Goal: Transaction & Acquisition: Purchase product/service

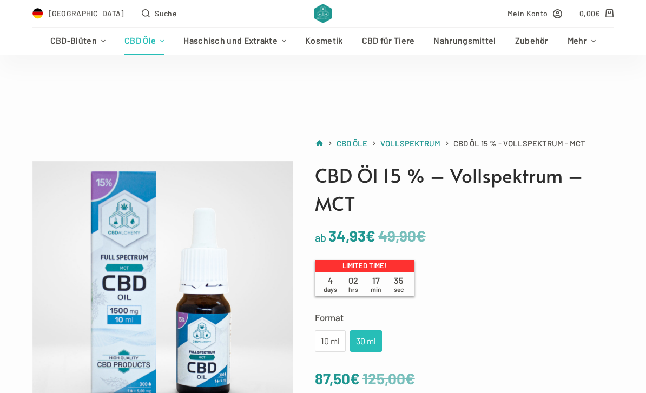
scroll to position [102, 0]
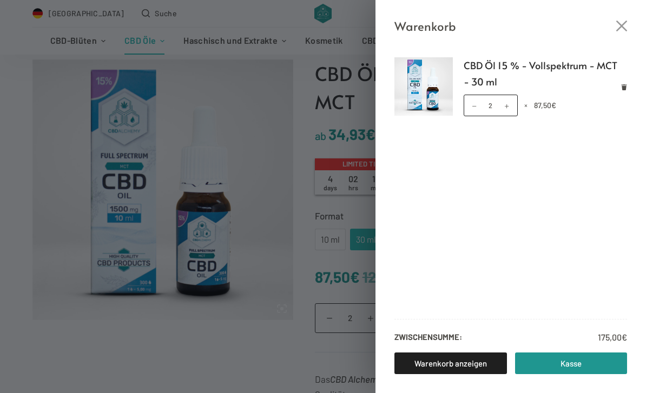
click at [573, 374] on link "Kasse" at bounding box center [571, 364] width 113 height 22
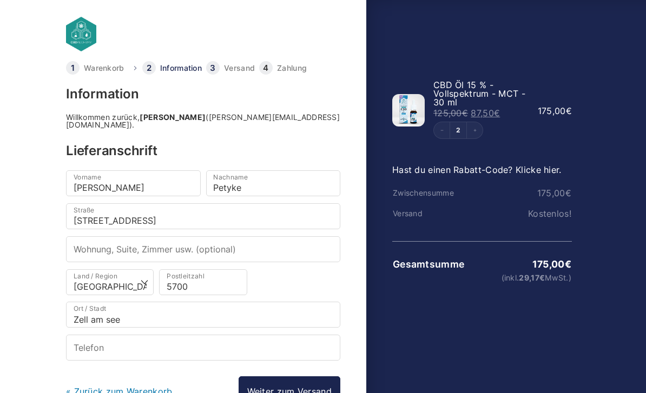
scroll to position [35, 0]
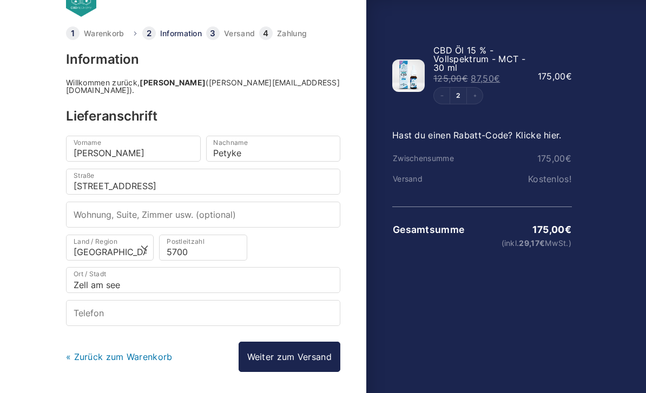
click at [559, 249] on tr "Gesamtsumme 175,00 € (inkl. 29,17 € MwSt.)" at bounding box center [482, 236] width 180 height 59
click at [510, 139] on link "Hast du einen Rabatt-Code? Klicke hier." at bounding box center [476, 135] width 169 height 11
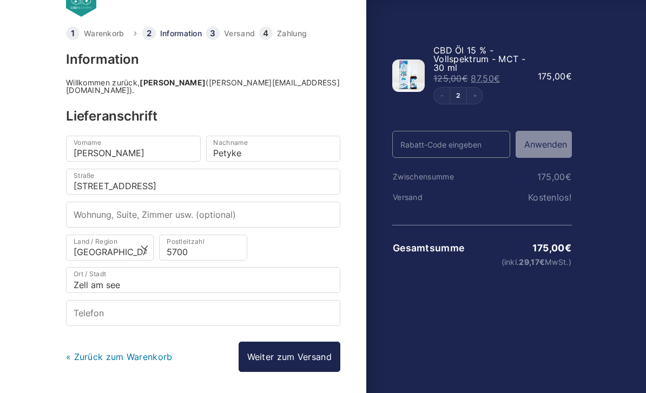
click at [475, 148] on input "Rabatt-Code" at bounding box center [451, 144] width 118 height 27
click at [439, 145] on input "Rabatt-Code" at bounding box center [451, 144] width 118 height 27
paste input "WELCOME25"
type input "WELCOME25"
click at [551, 148] on button "Anwenden" at bounding box center [544, 144] width 56 height 27
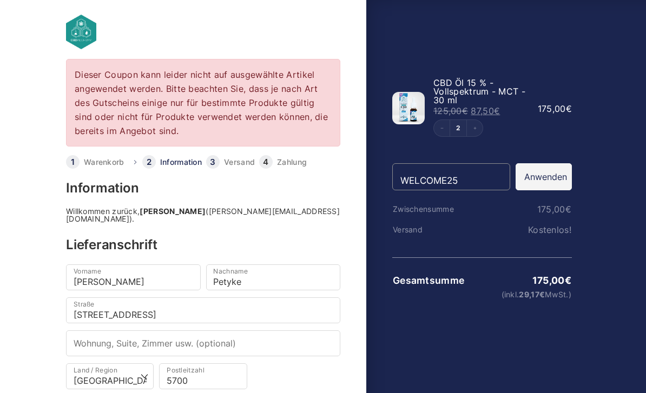
scroll to position [0, 0]
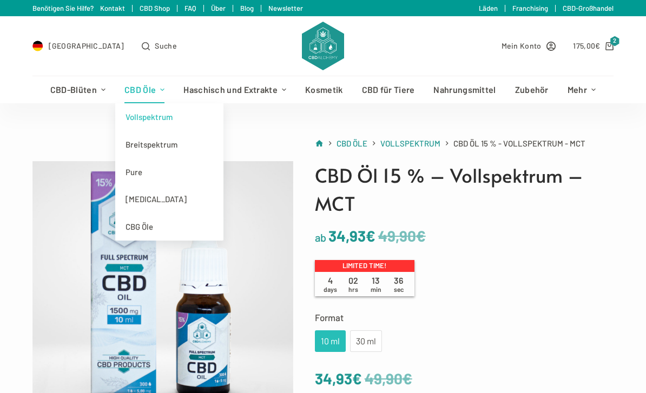
click at [176, 122] on link "Vollspektrum" at bounding box center [169, 117] width 108 height 28
click at [161, 120] on link "Vollspektrum" at bounding box center [169, 117] width 108 height 28
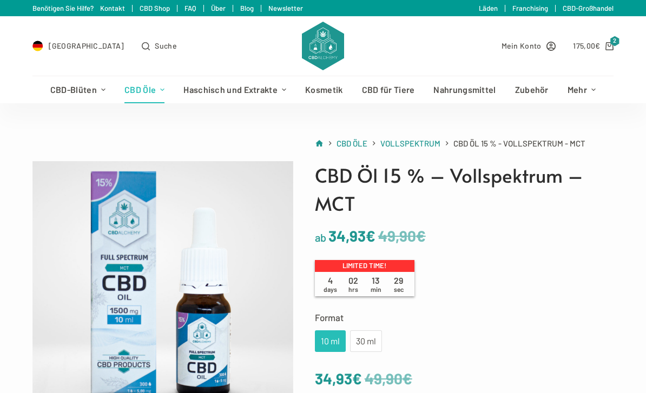
click at [547, 234] on p "ab 49,90 € 34,93 €" at bounding box center [464, 236] width 298 height 25
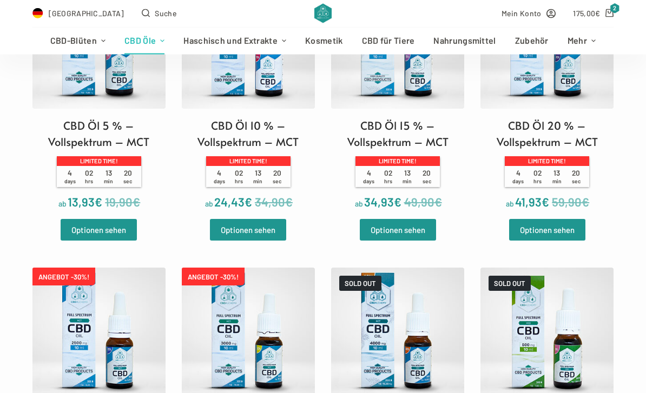
scroll to position [390, 0]
click at [409, 134] on h2 "CBD Öl 15 % – Vollspektrum – MCT" at bounding box center [397, 133] width 133 height 32
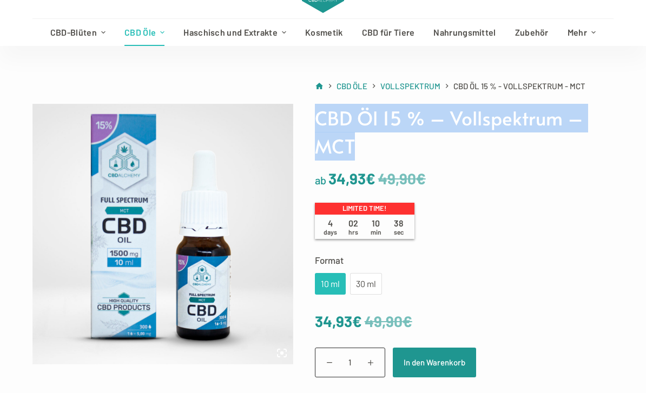
scroll to position [81, 0]
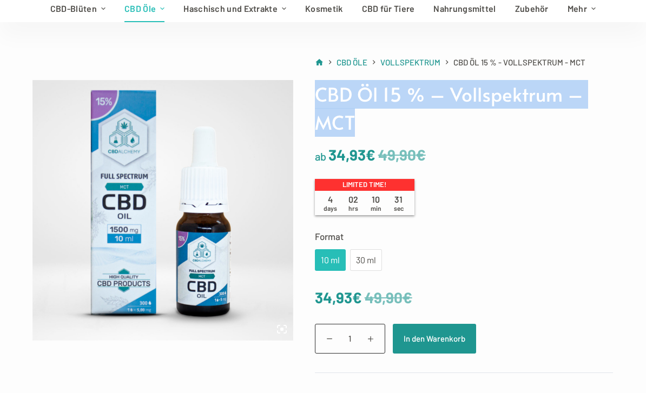
click at [500, 240] on label "Format" at bounding box center [464, 236] width 298 height 15
click at [0, 0] on select "Wähle eine Option 10 ml 30 ml" at bounding box center [0, 0] width 0 height 0
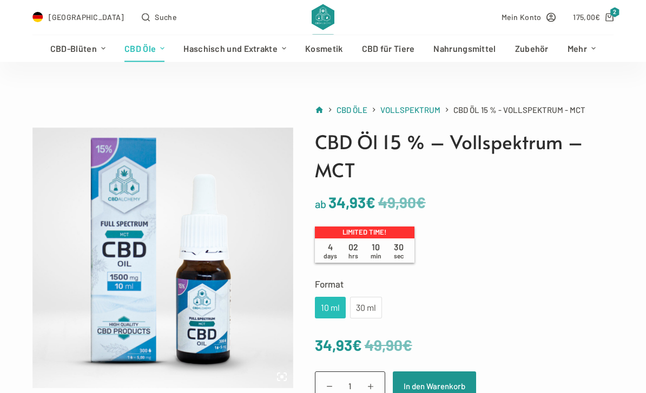
scroll to position [0, 0]
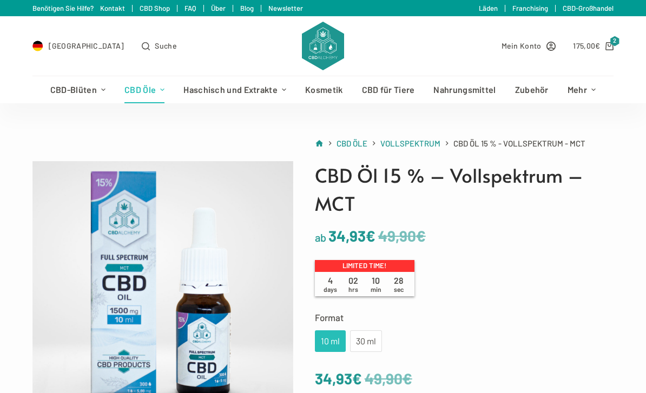
click at [611, 45] on icon "Shopping cart" at bounding box center [610, 46] width 8 height 8
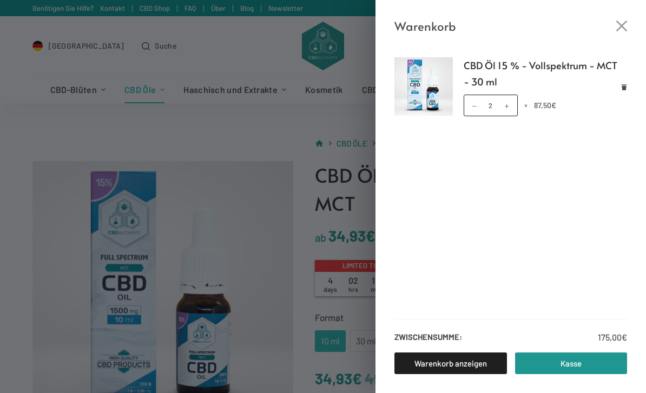
click at [74, 140] on div "Warenkorb CBD Öl 15 % - Vollspektrum - MCT - 30 ml CBD Öl 15 % - Vollspektrum -…" at bounding box center [323, 196] width 646 height 393
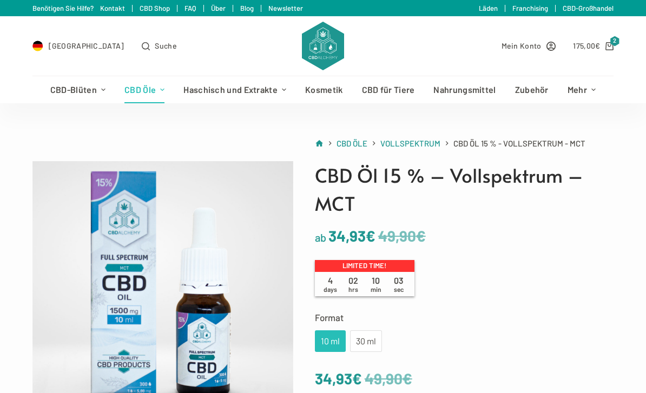
click at [608, 48] on icon "Shopping cart" at bounding box center [610, 46] width 8 height 8
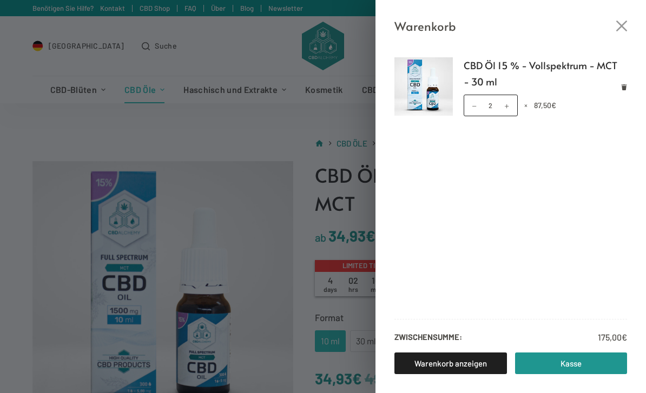
click at [622, 26] on icon "Close cart drawer" at bounding box center [621, 26] width 11 height 11
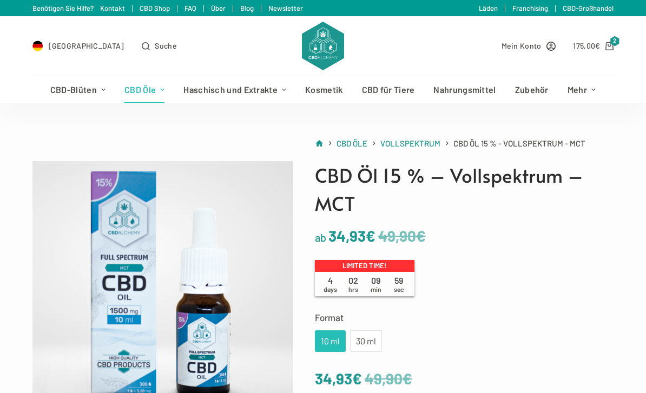
click at [613, 49] on icon "Shopping cart" at bounding box center [610, 46] width 8 height 8
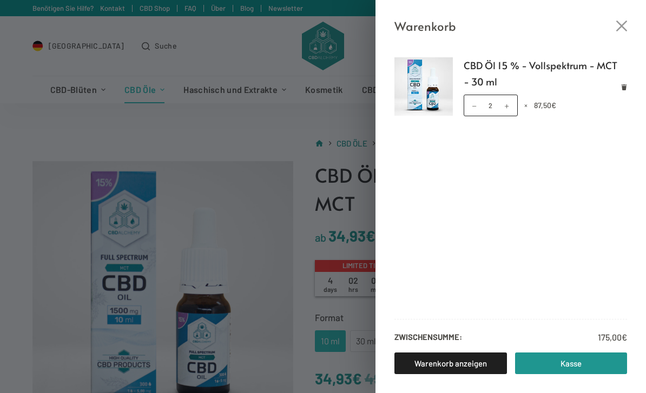
click at [482, 371] on link "Warenkorb anzeigen" at bounding box center [451, 364] width 113 height 22
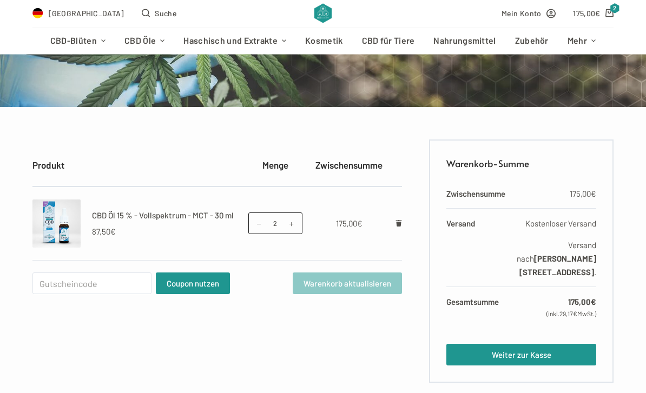
scroll to position [134, 0]
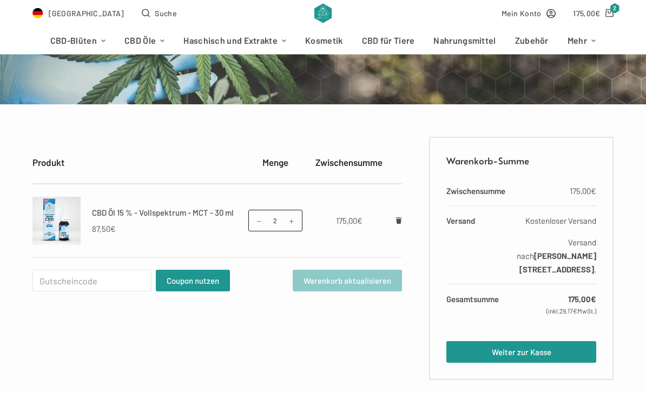
click at [399, 225] on link "Remove CBD Öl 15 % - Vollspektrum - MCT - 30 ml from cart" at bounding box center [399, 221] width 6 height 10
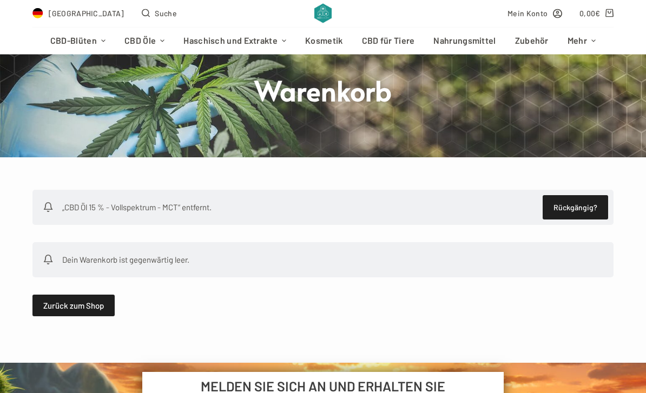
scroll to position [0, 0]
